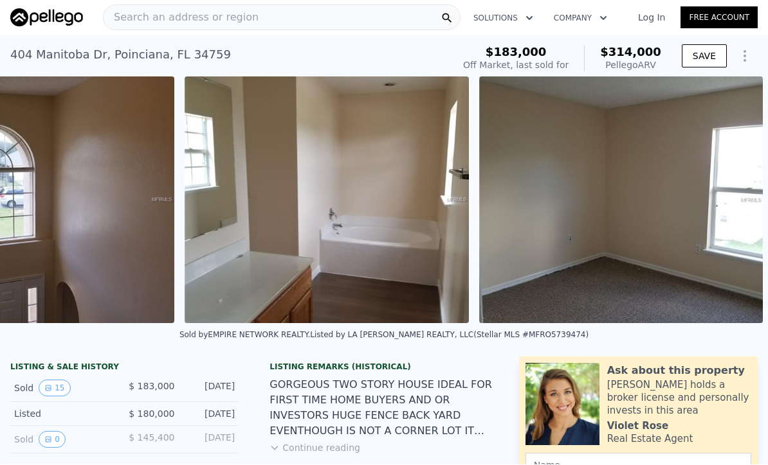
scroll to position [0, 4571]
click at [213, 12] on span "Search an address or region" at bounding box center [180, 17] width 155 height 15
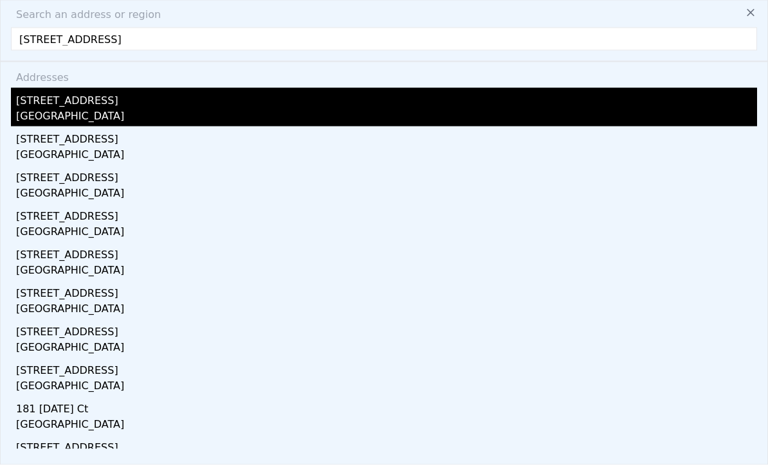
type input "[STREET_ADDRESS]"
click at [103, 119] on div "[GEOGRAPHIC_DATA]" at bounding box center [386, 118] width 741 height 18
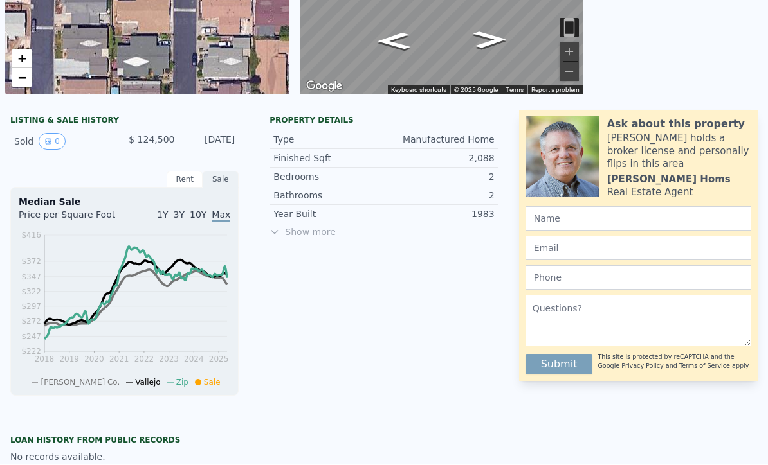
scroll to position [238, 0]
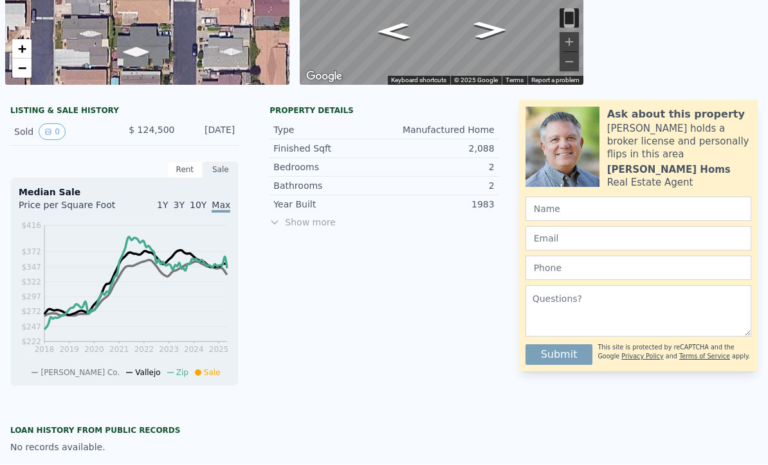
click at [309, 228] on span "Show more" at bounding box center [383, 223] width 228 height 13
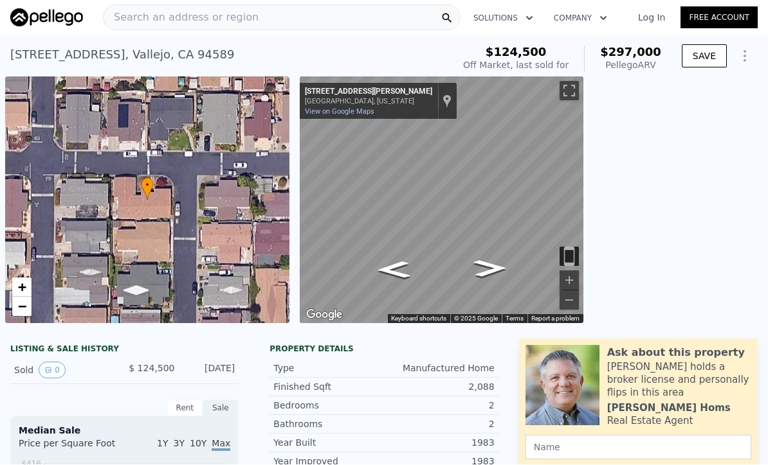
scroll to position [0, 0]
click at [360, 116] on div "[STREET_ADDRESS][GEOGRAPHIC_DATA][PERSON_NAME][US_STATE][STREET_ADDRESS][PERSON…" at bounding box center [378, 102] width 157 height 36
click at [354, 115] on link "View on Google Maps" at bounding box center [339, 112] width 69 height 8
click at [356, 21] on div "Search an address or region" at bounding box center [281, 18] width 357 height 26
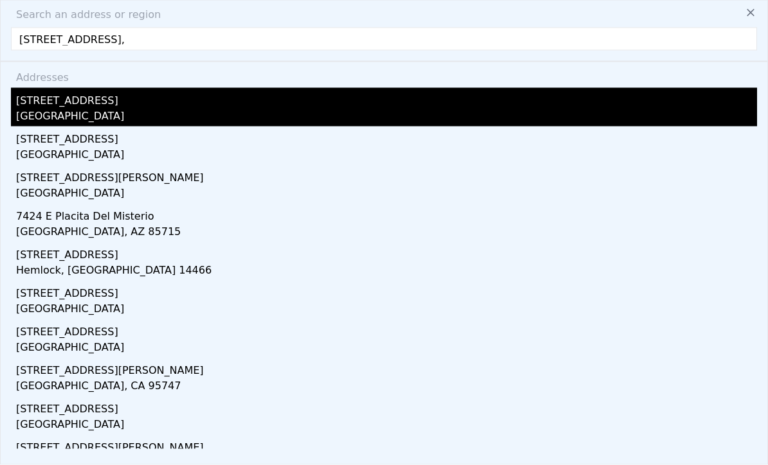
type input "[STREET_ADDRESS],"
click at [98, 102] on div "[STREET_ADDRESS]" at bounding box center [386, 98] width 741 height 21
